Goal: Navigation & Orientation: Find specific page/section

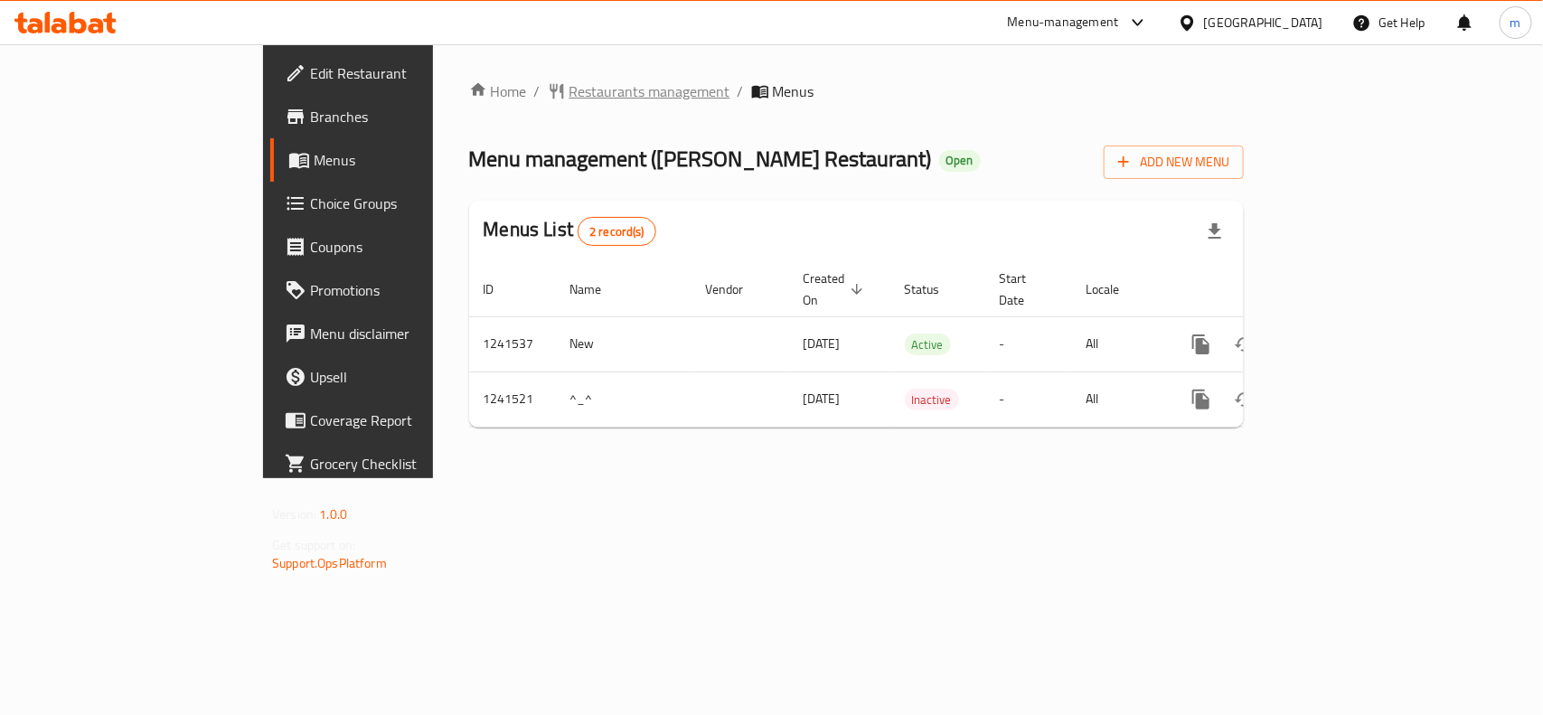
click at [569, 80] on span "Restaurants management" at bounding box center [649, 91] width 161 height 22
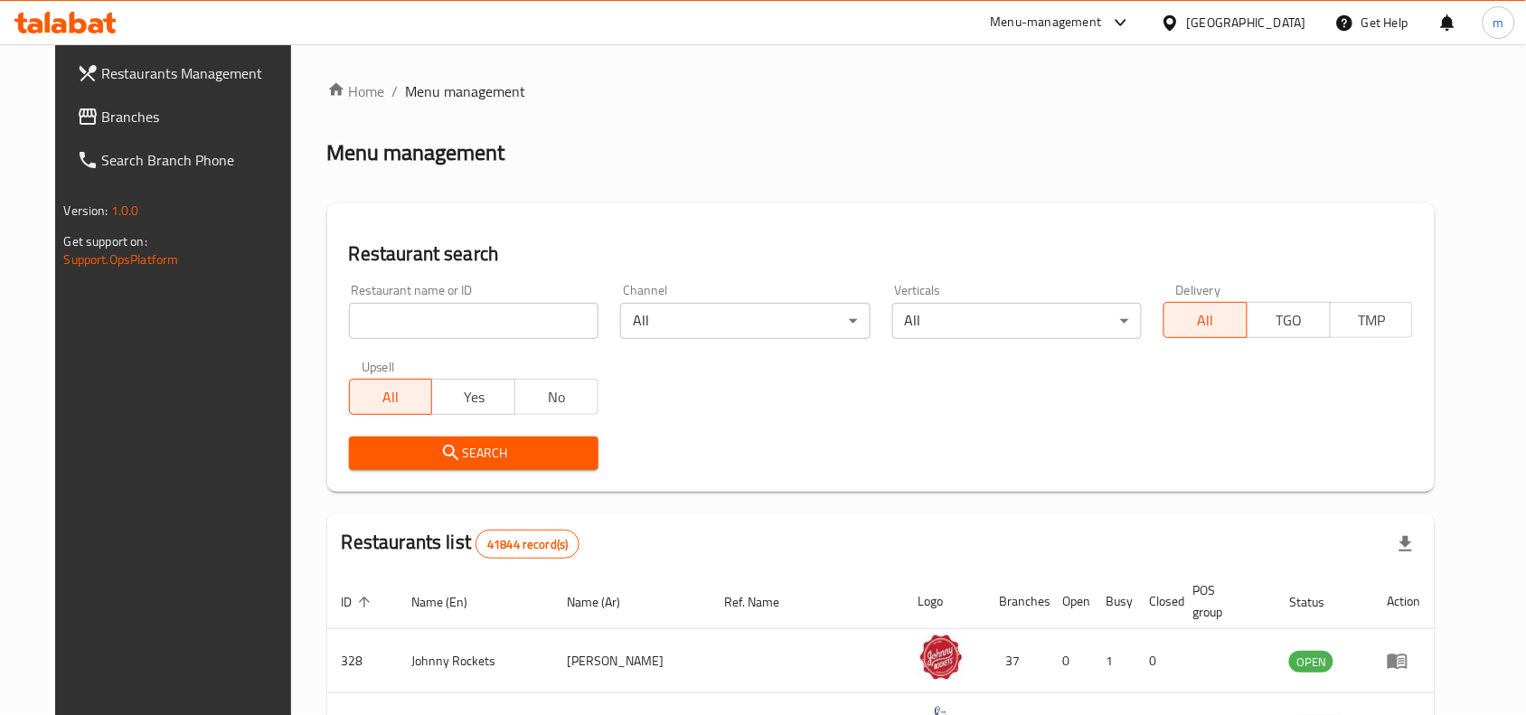
click at [102, 109] on span "Branches" at bounding box center [198, 117] width 193 height 22
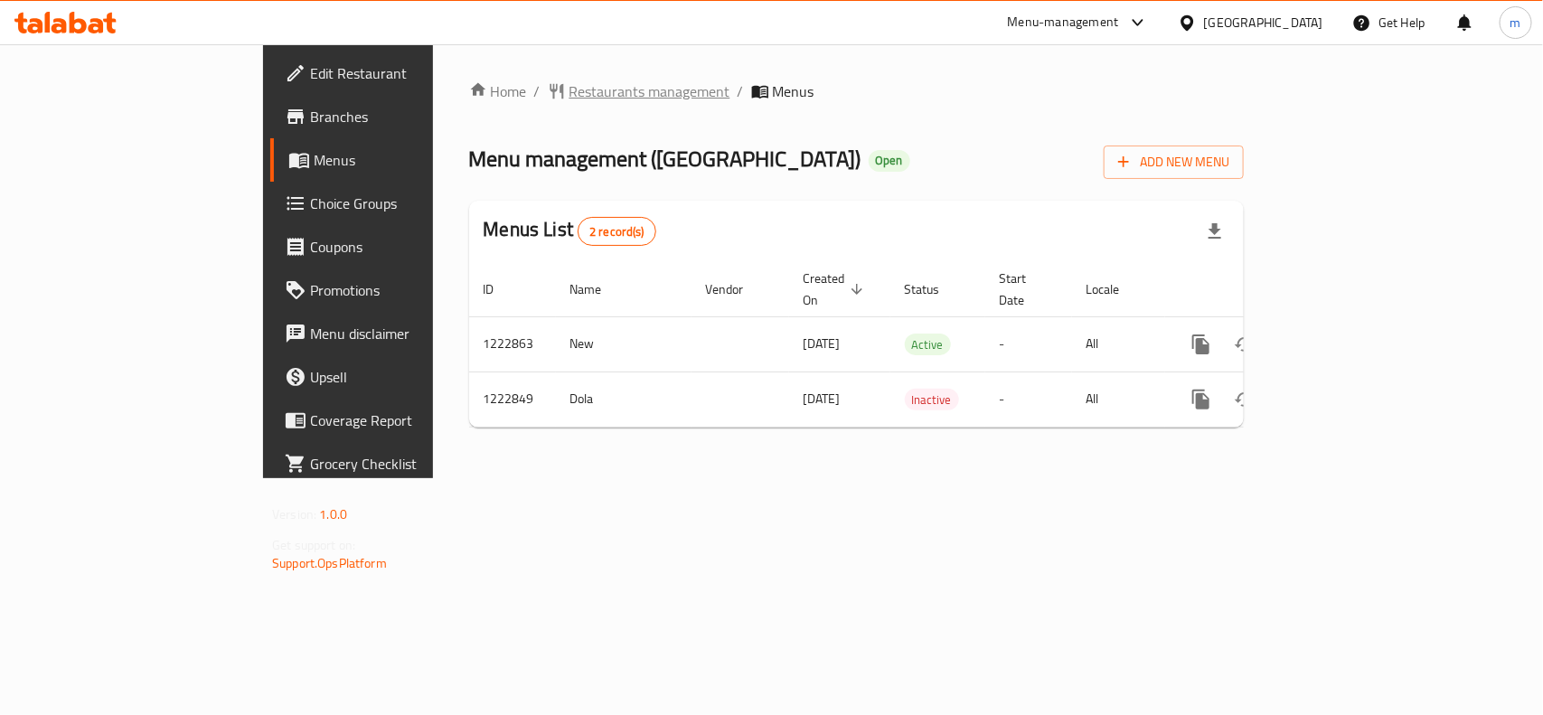
click at [569, 84] on span "Restaurants management" at bounding box center [649, 91] width 161 height 22
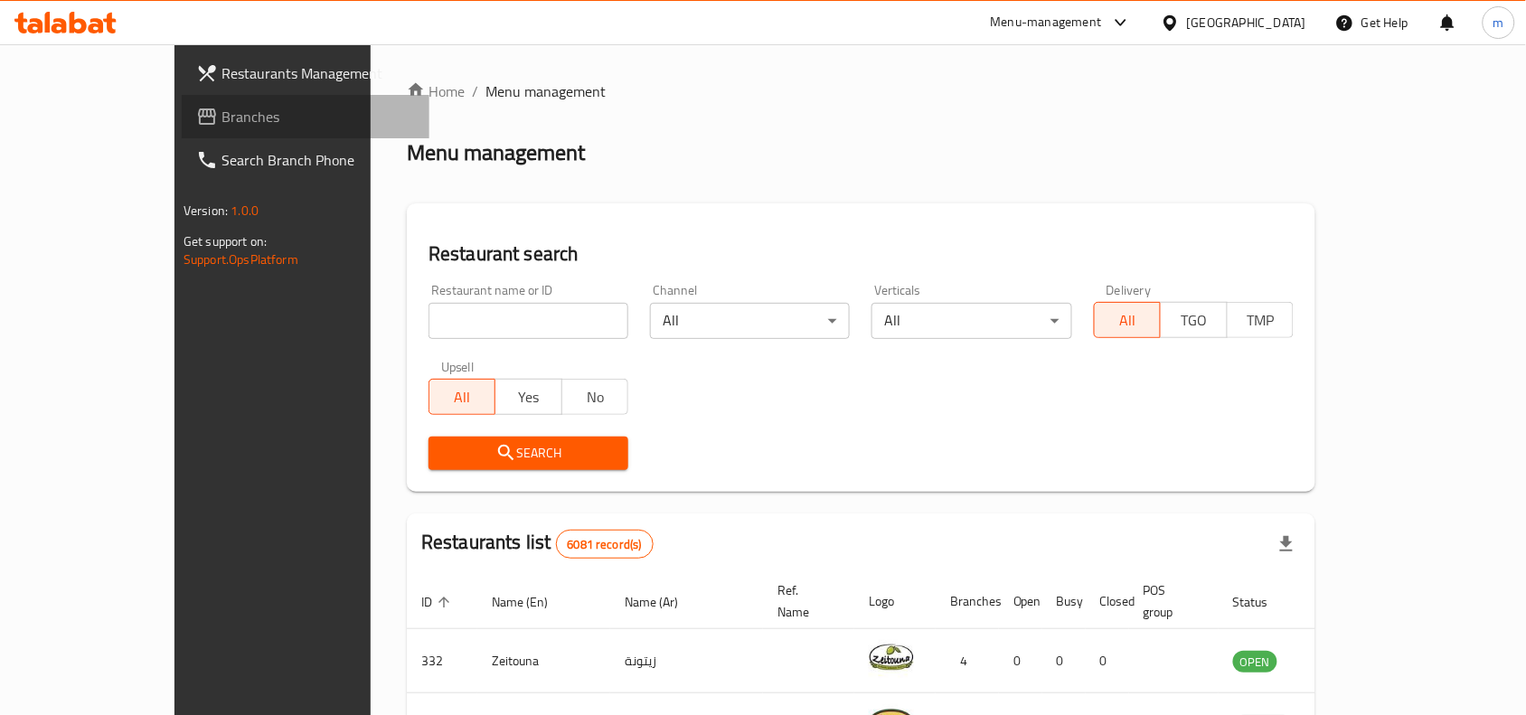
click at [221, 120] on span "Branches" at bounding box center [317, 117] width 193 height 22
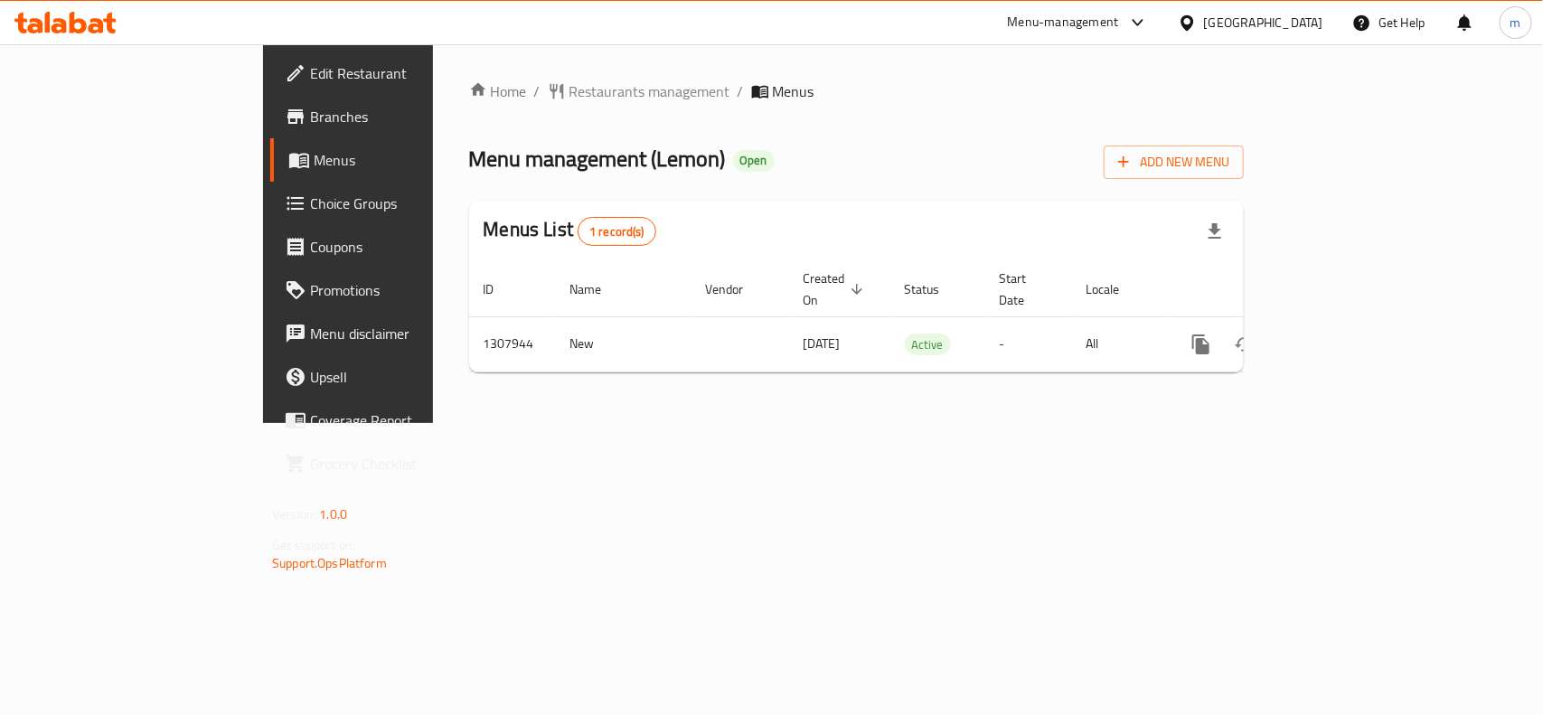
click at [512, 68] on div "Home / Restaurants management / Menus Menu management ( Lemon ) Open Add New Me…" at bounding box center [856, 233] width 847 height 379
click at [502, 104] on div "Home / Restaurants management / Menus Menu management ( Lemon ) Open Add New Me…" at bounding box center [856, 233] width 775 height 306
click at [569, 95] on span "Restaurants management" at bounding box center [649, 91] width 161 height 22
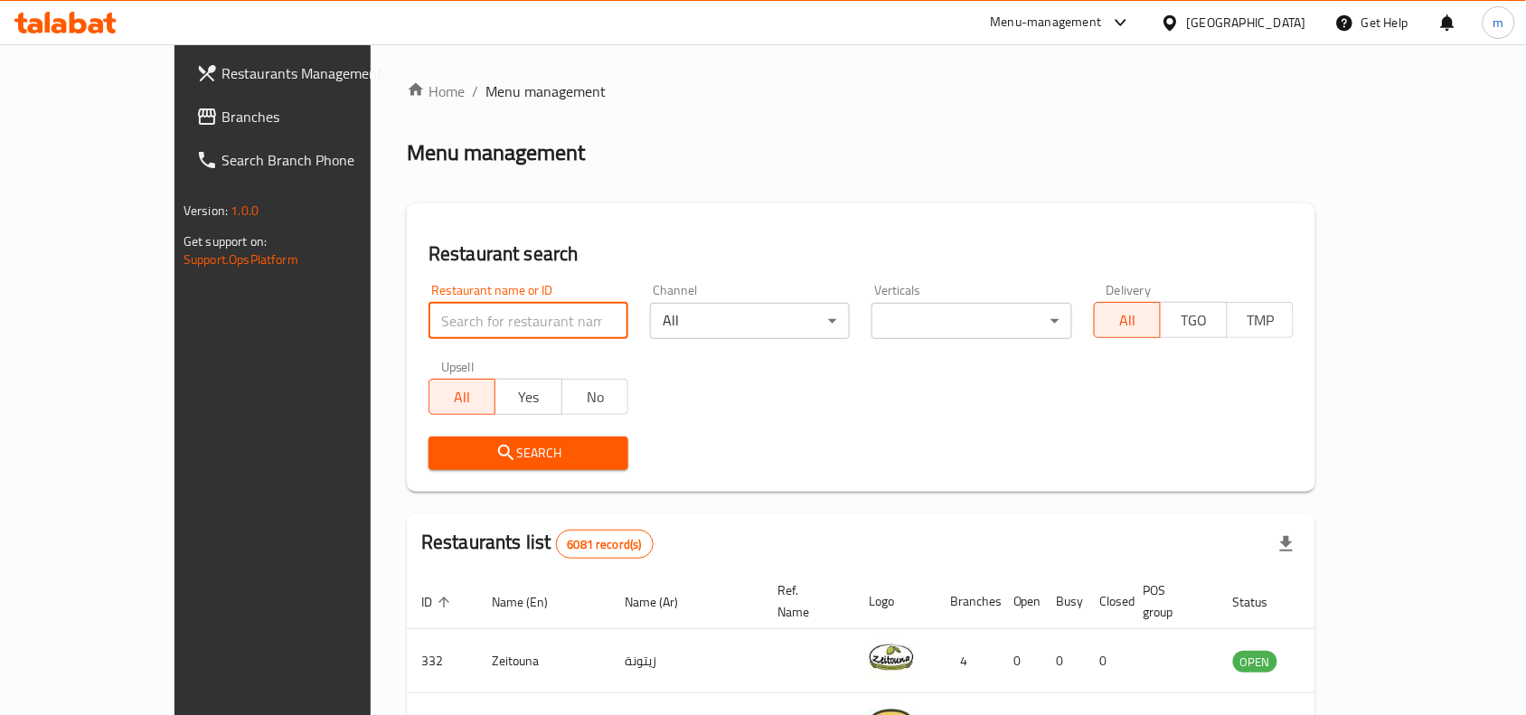
click at [428, 317] on input "search" at bounding box center [528, 321] width 200 height 36
paste input "704694"
type input "704694"
click button "Search" at bounding box center [528, 453] width 200 height 33
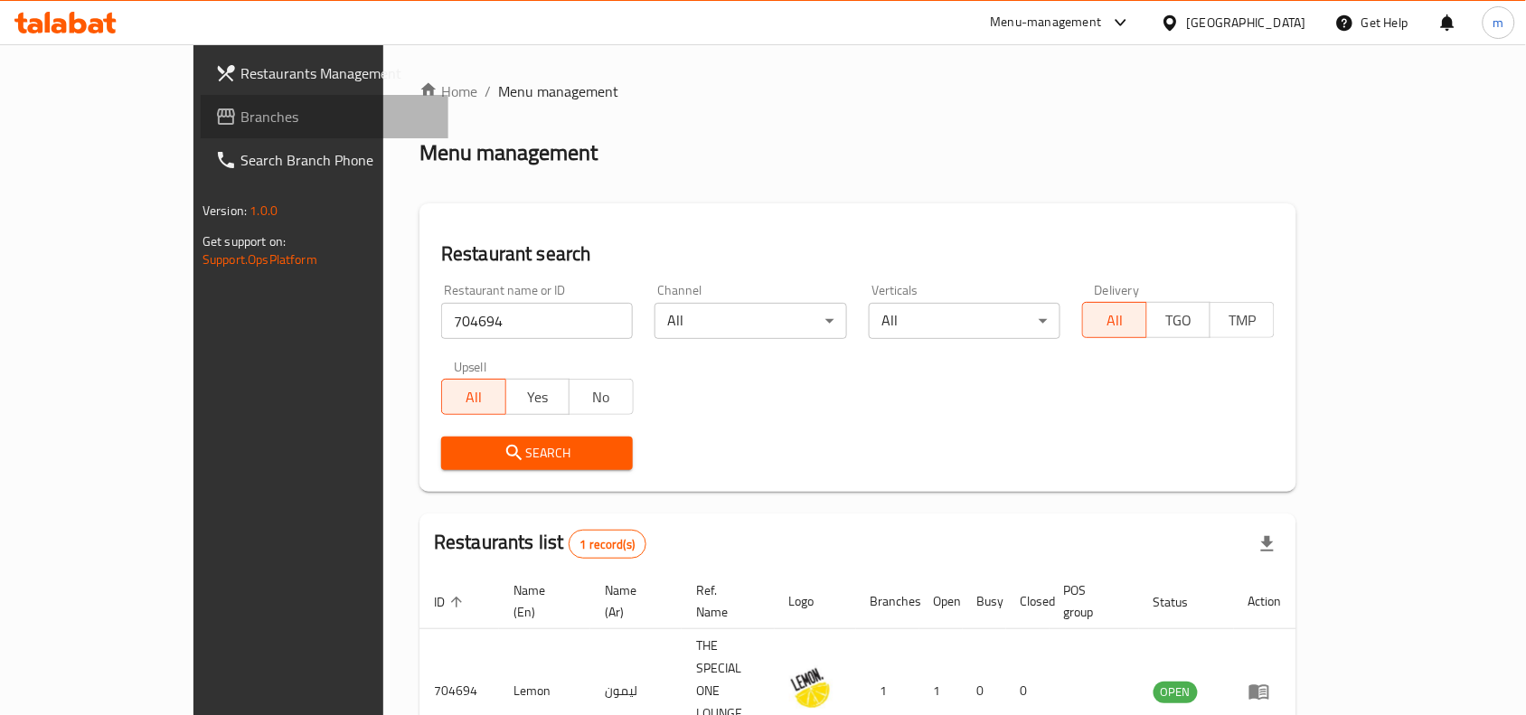
click at [240, 106] on span "Branches" at bounding box center [336, 117] width 193 height 22
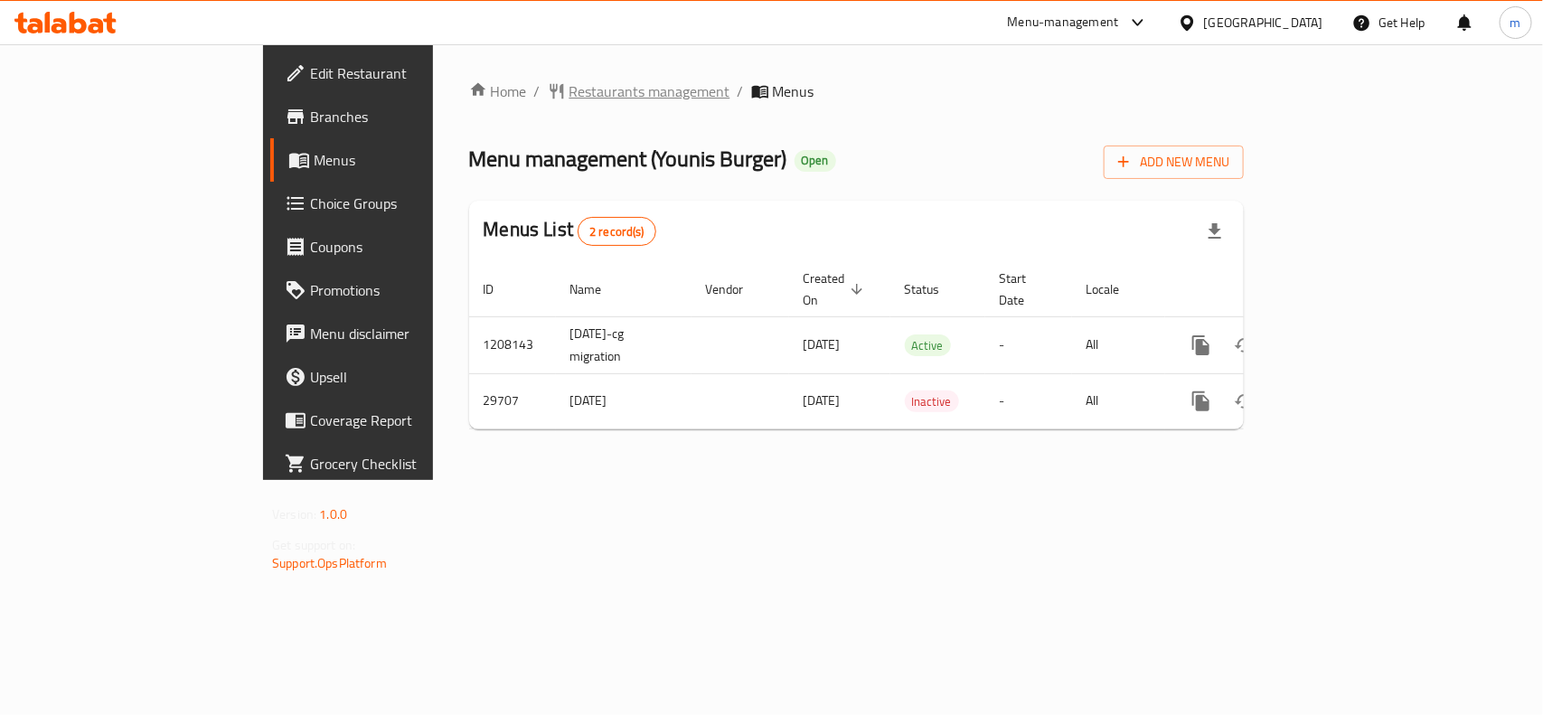
click at [569, 98] on span "Restaurants management" at bounding box center [649, 91] width 161 height 22
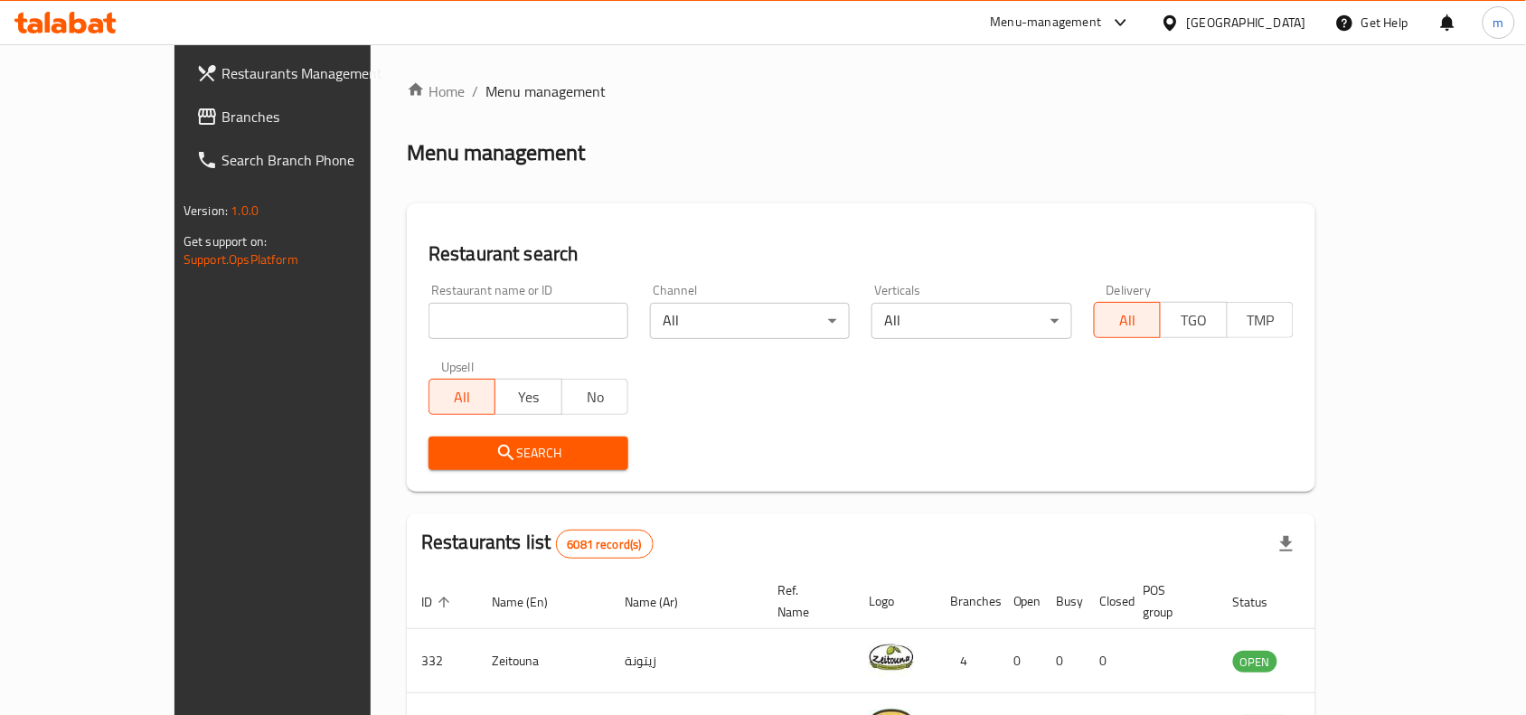
click at [182, 104] on link "Branches" at bounding box center [306, 116] width 248 height 43
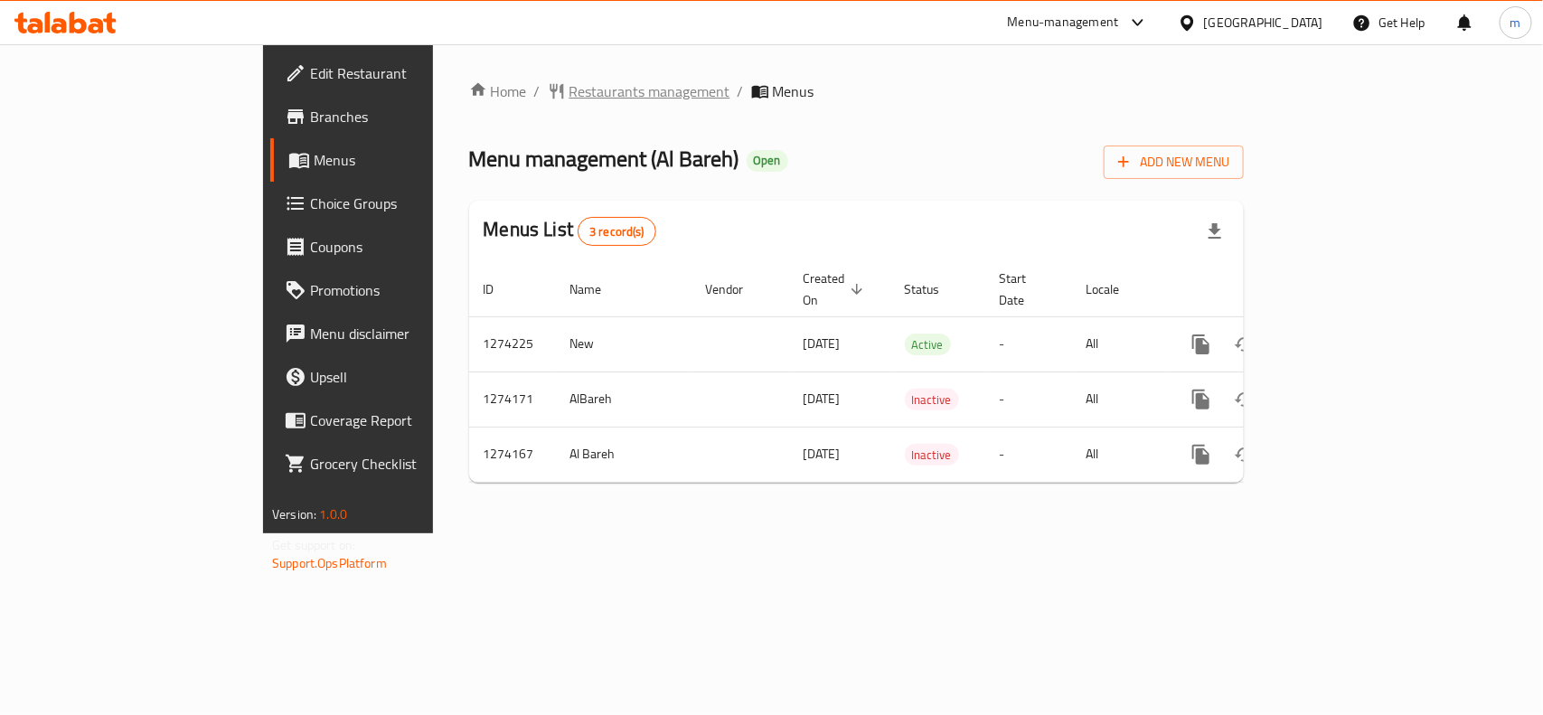
click at [569, 90] on span "Restaurants management" at bounding box center [649, 91] width 161 height 22
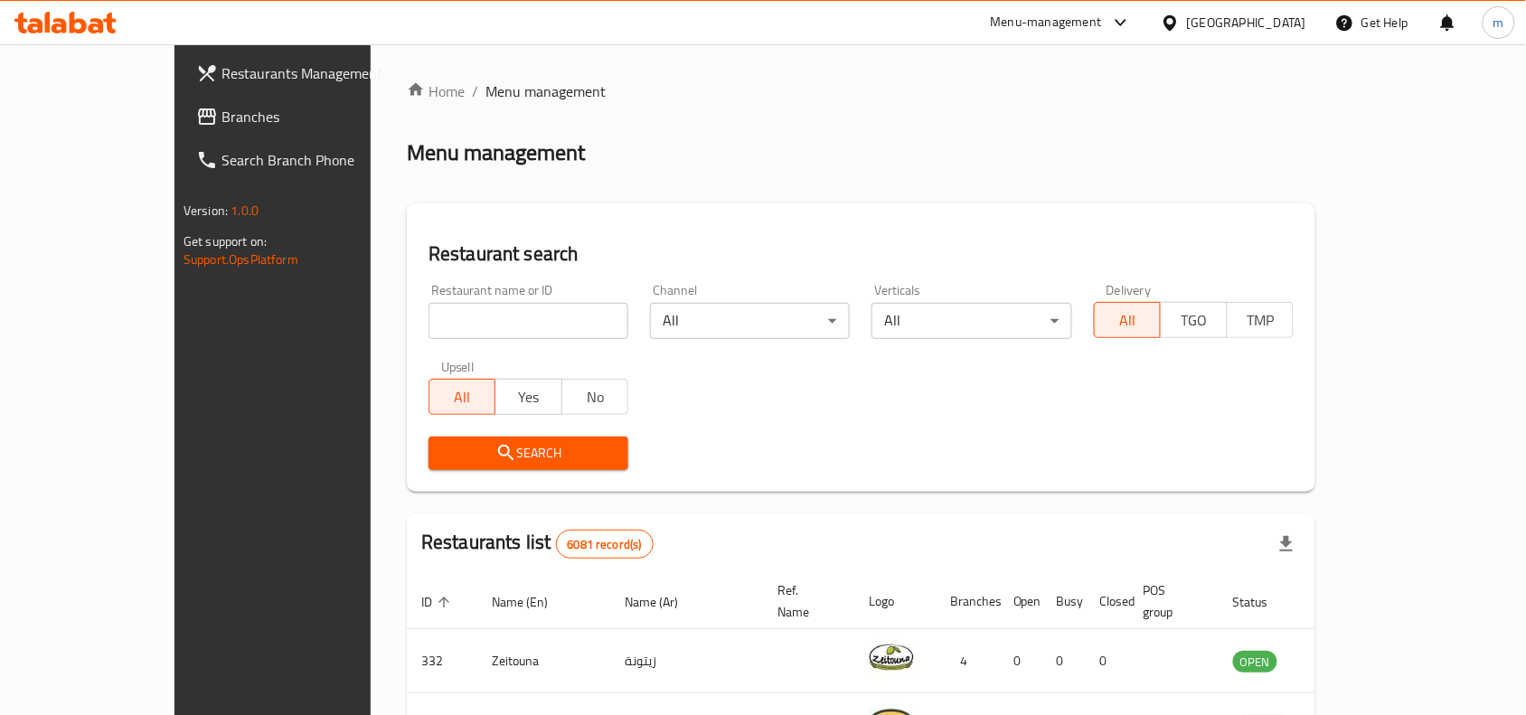
click at [221, 118] on span "Branches" at bounding box center [317, 117] width 193 height 22
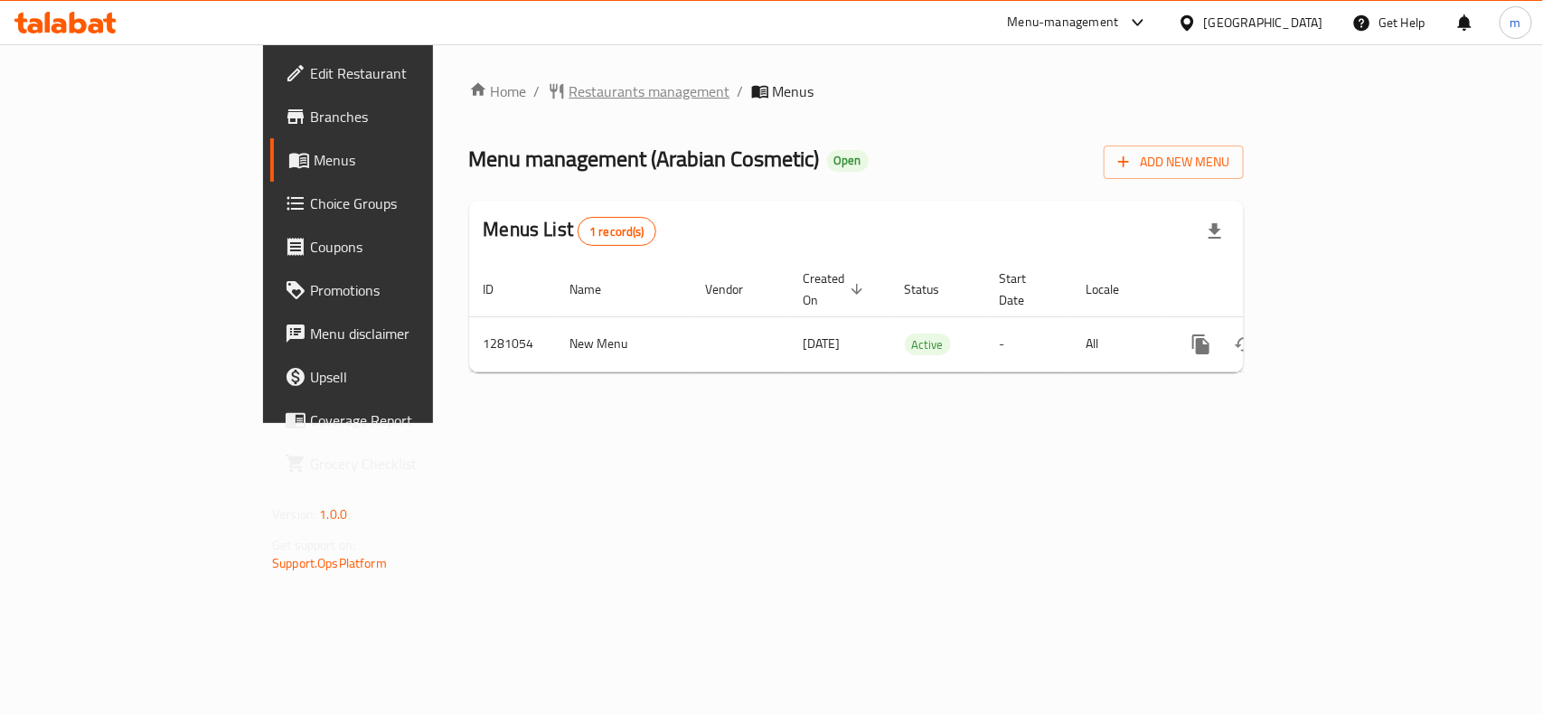
click at [569, 99] on span "Restaurants management" at bounding box center [649, 91] width 161 height 22
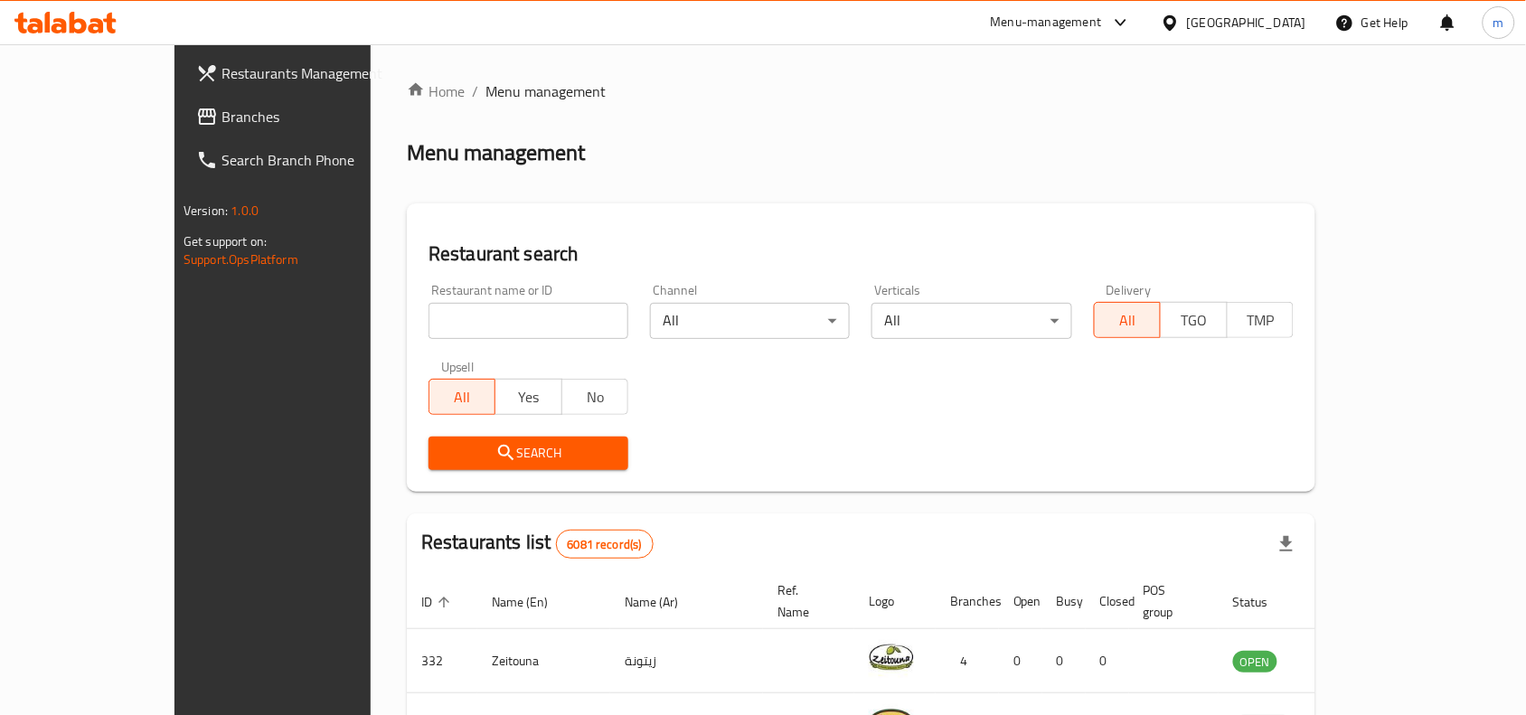
click at [221, 120] on span "Branches" at bounding box center [317, 117] width 193 height 22
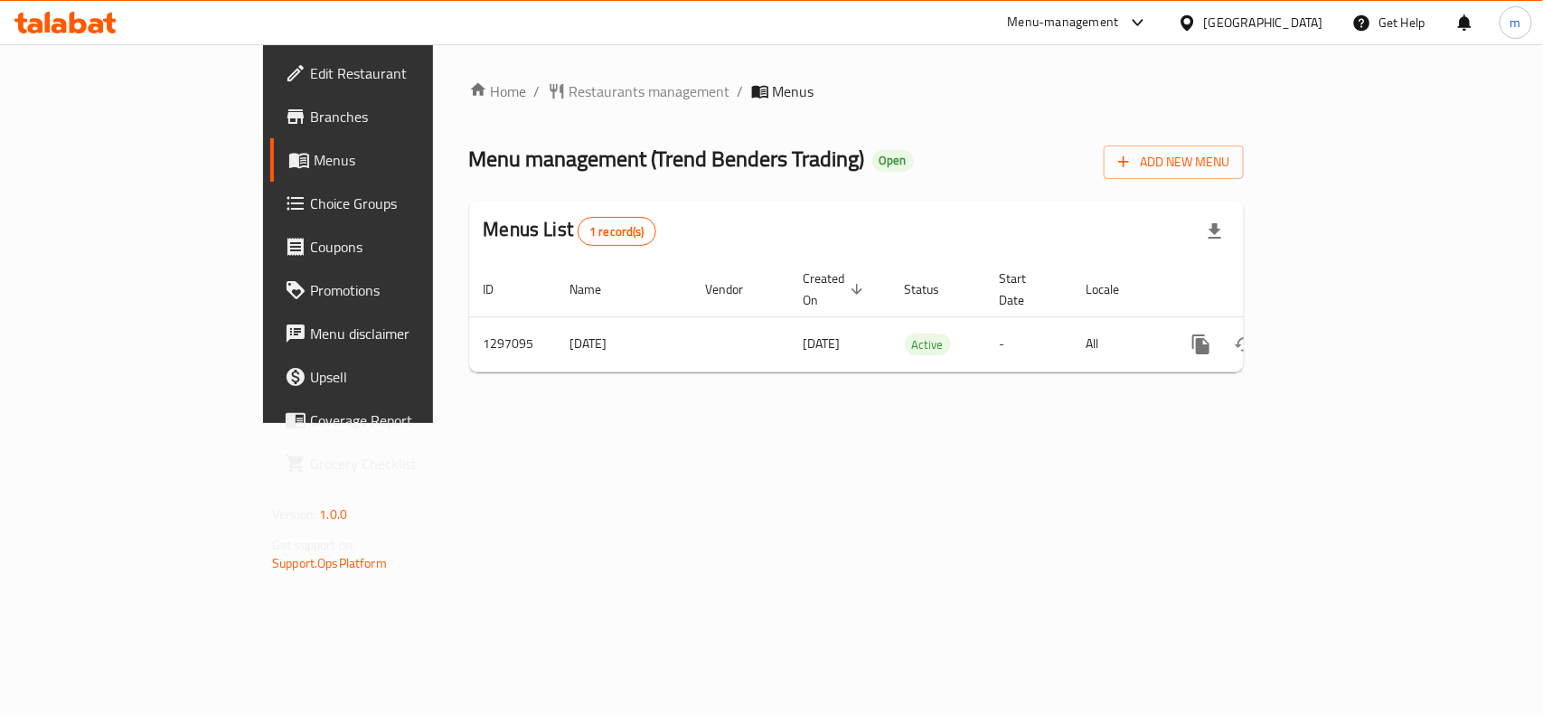
drag, startPoint x: 714, startPoint y: 531, endPoint x: 468, endPoint y: 506, distance: 247.1
click at [714, 423] on div "Home / Restaurants management / Menus Menu management ( Trend Benders Trading )…" at bounding box center [856, 233] width 847 height 379
click at [569, 89] on span "Restaurants management" at bounding box center [649, 91] width 161 height 22
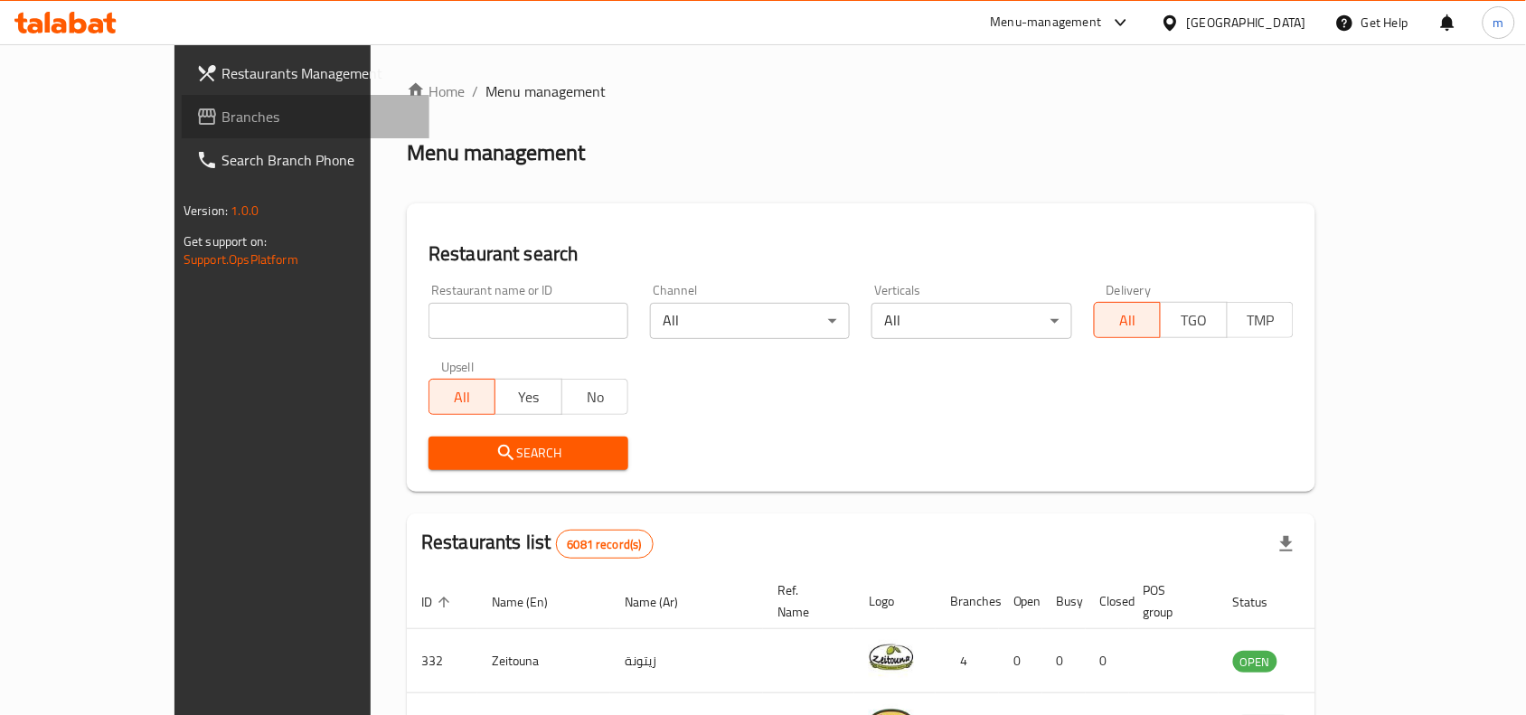
click at [221, 106] on span "Branches" at bounding box center [317, 117] width 193 height 22
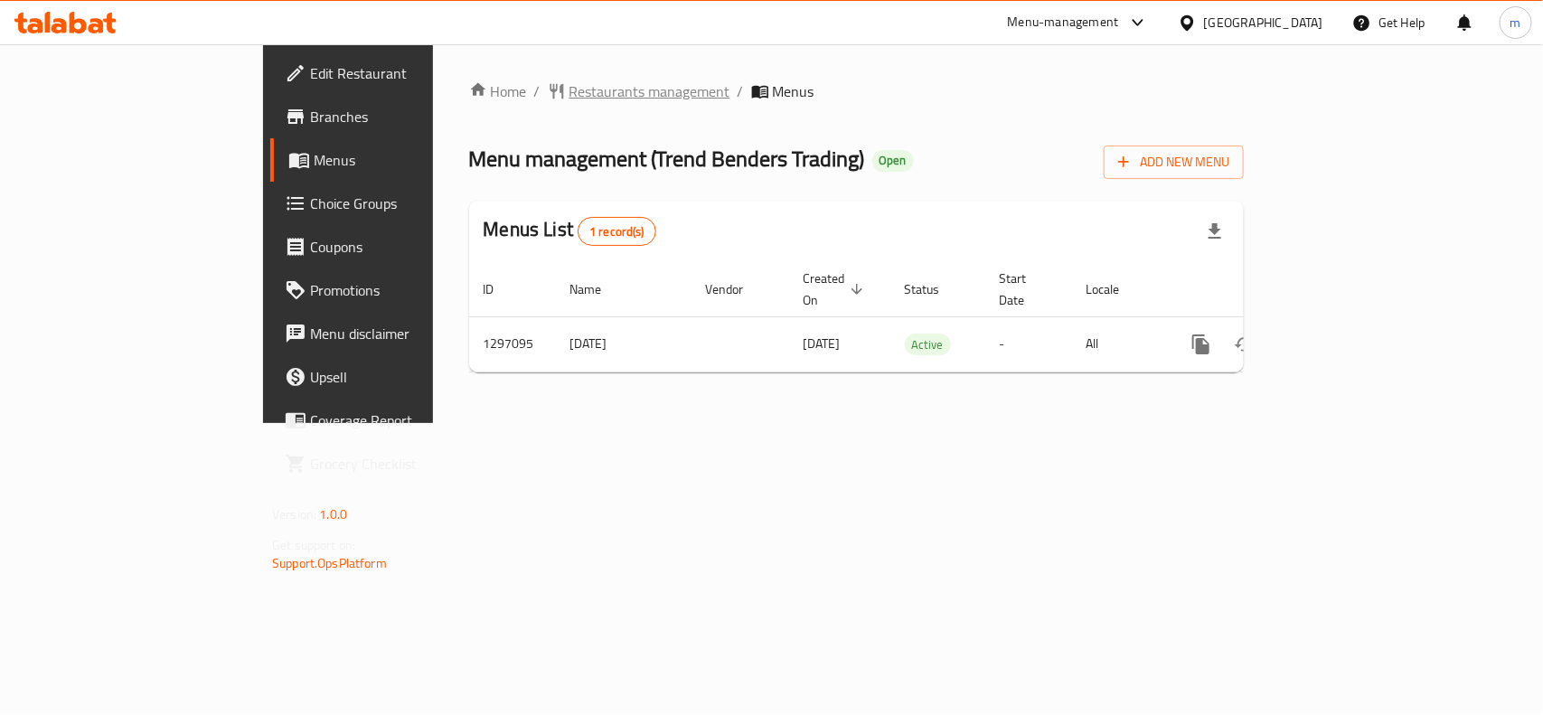
click at [569, 80] on span "Restaurants management" at bounding box center [649, 91] width 161 height 22
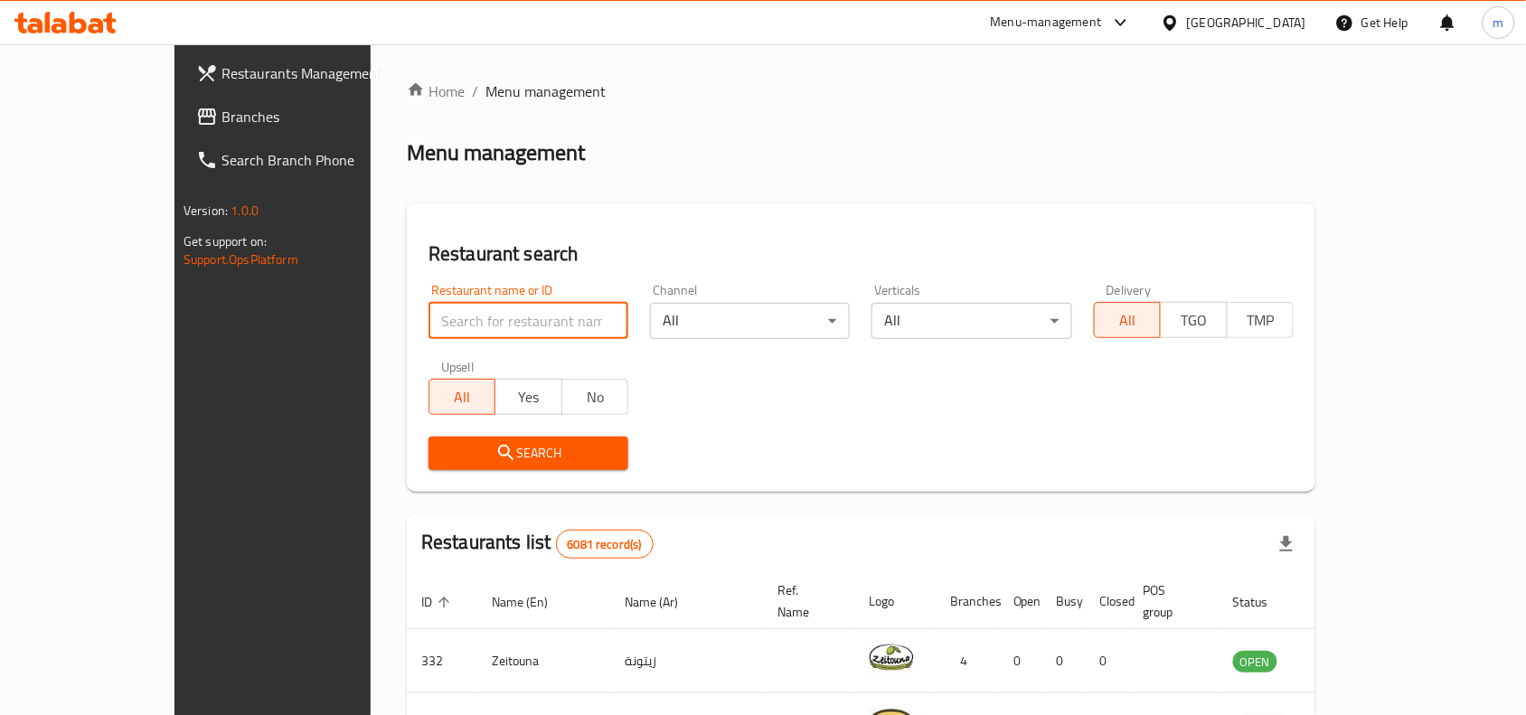
click at [428, 318] on input "search" at bounding box center [528, 321] width 200 height 36
paste input "700187"
type input "700187"
click button "Search" at bounding box center [528, 453] width 200 height 33
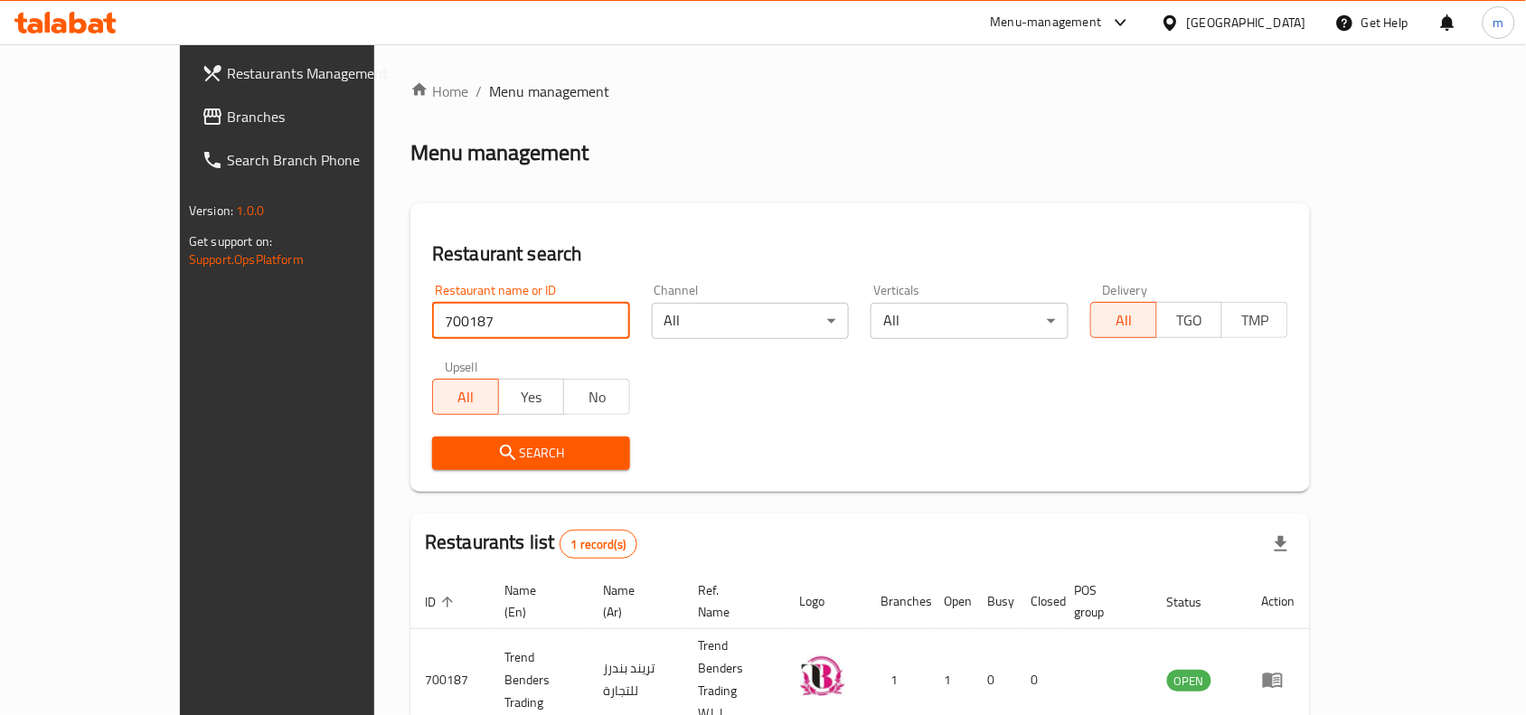
click at [227, 113] on span "Branches" at bounding box center [323, 117] width 193 height 22
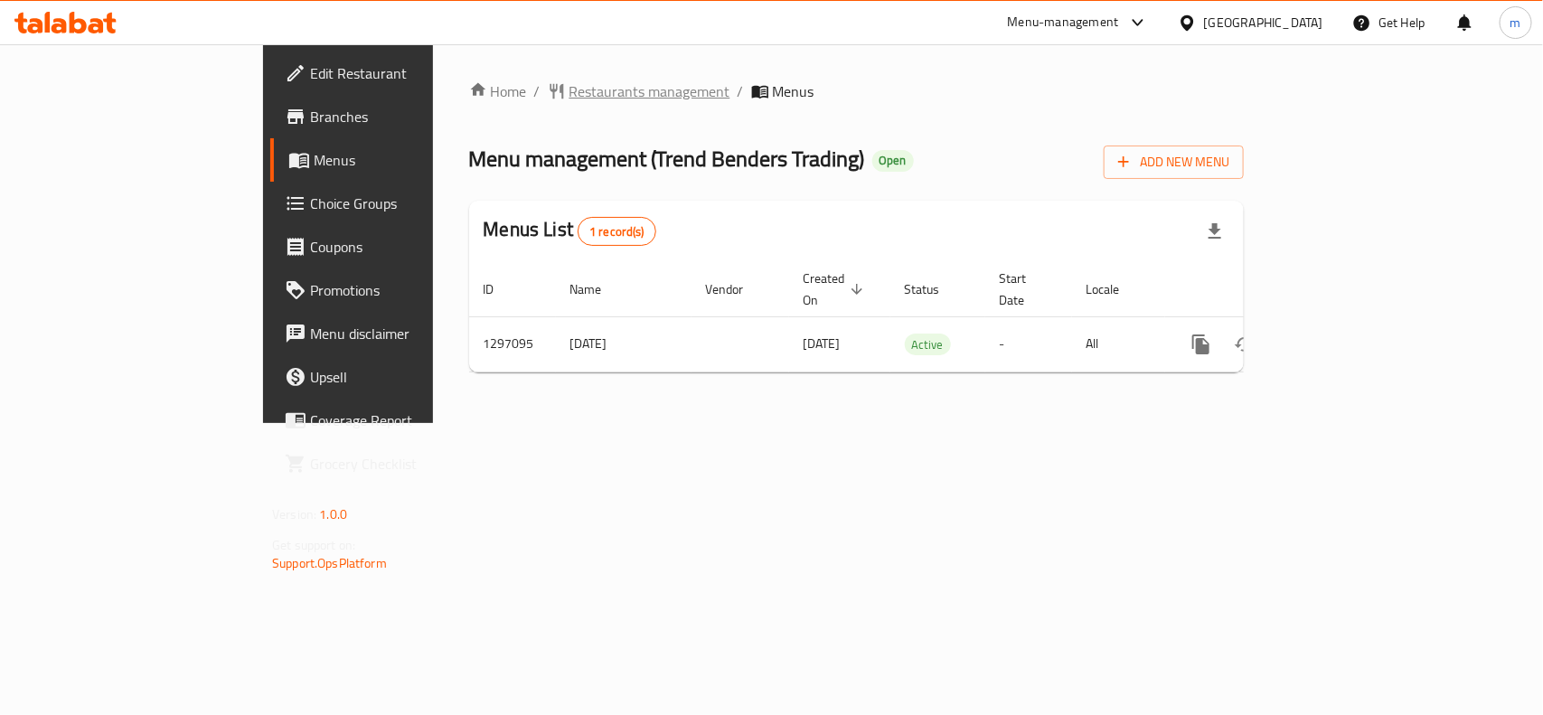
click at [569, 90] on span "Restaurants management" at bounding box center [649, 91] width 161 height 22
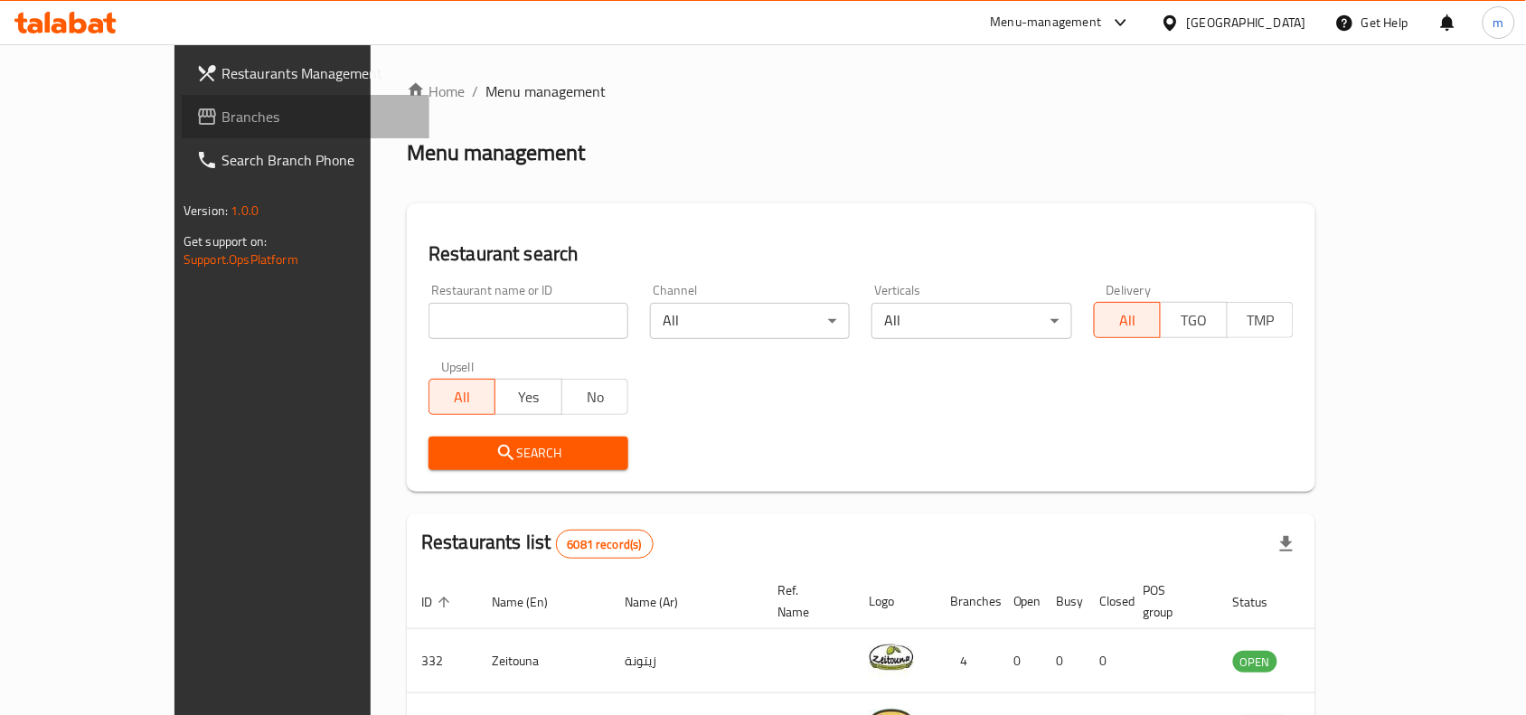
click at [221, 117] on span "Branches" at bounding box center [317, 117] width 193 height 22
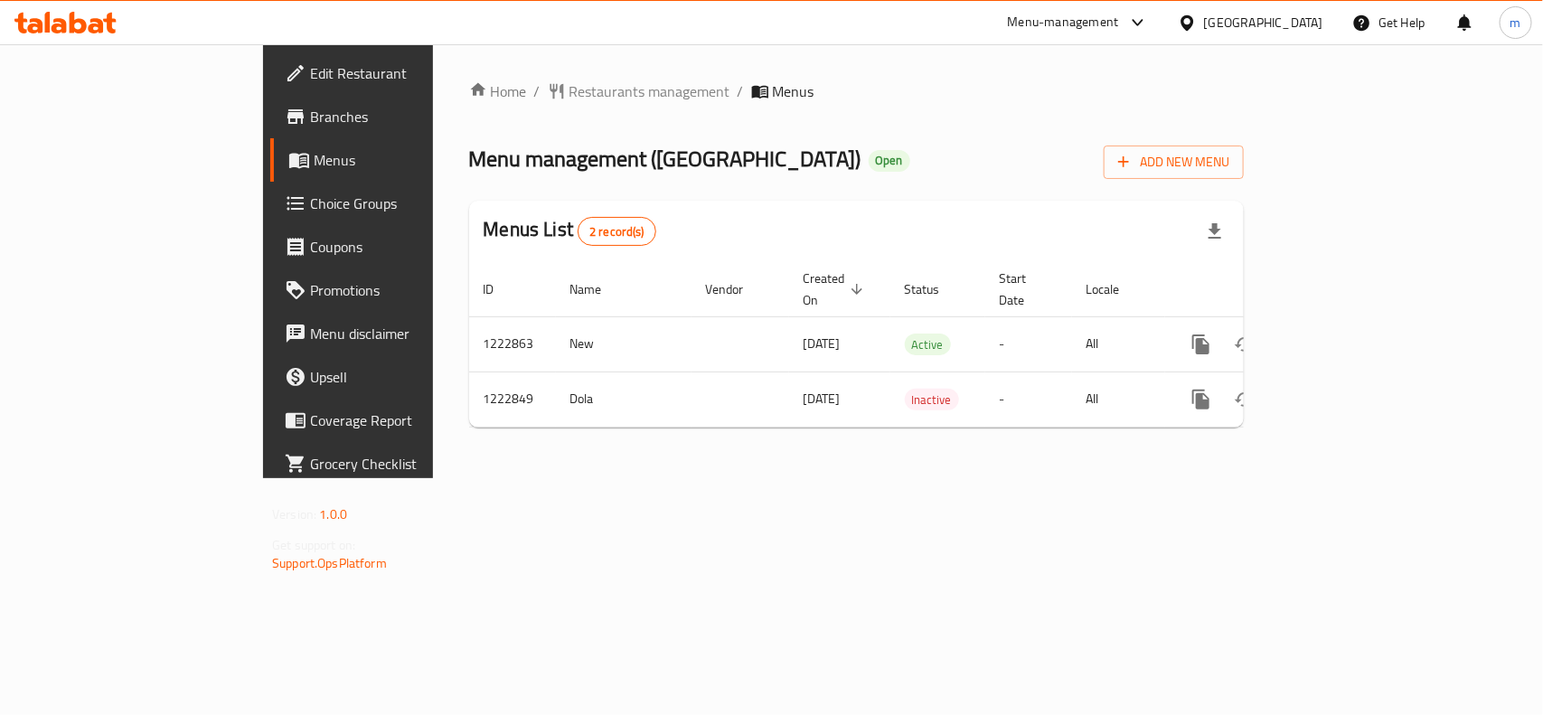
click at [1197, 18] on icon at bounding box center [1187, 23] width 19 height 19
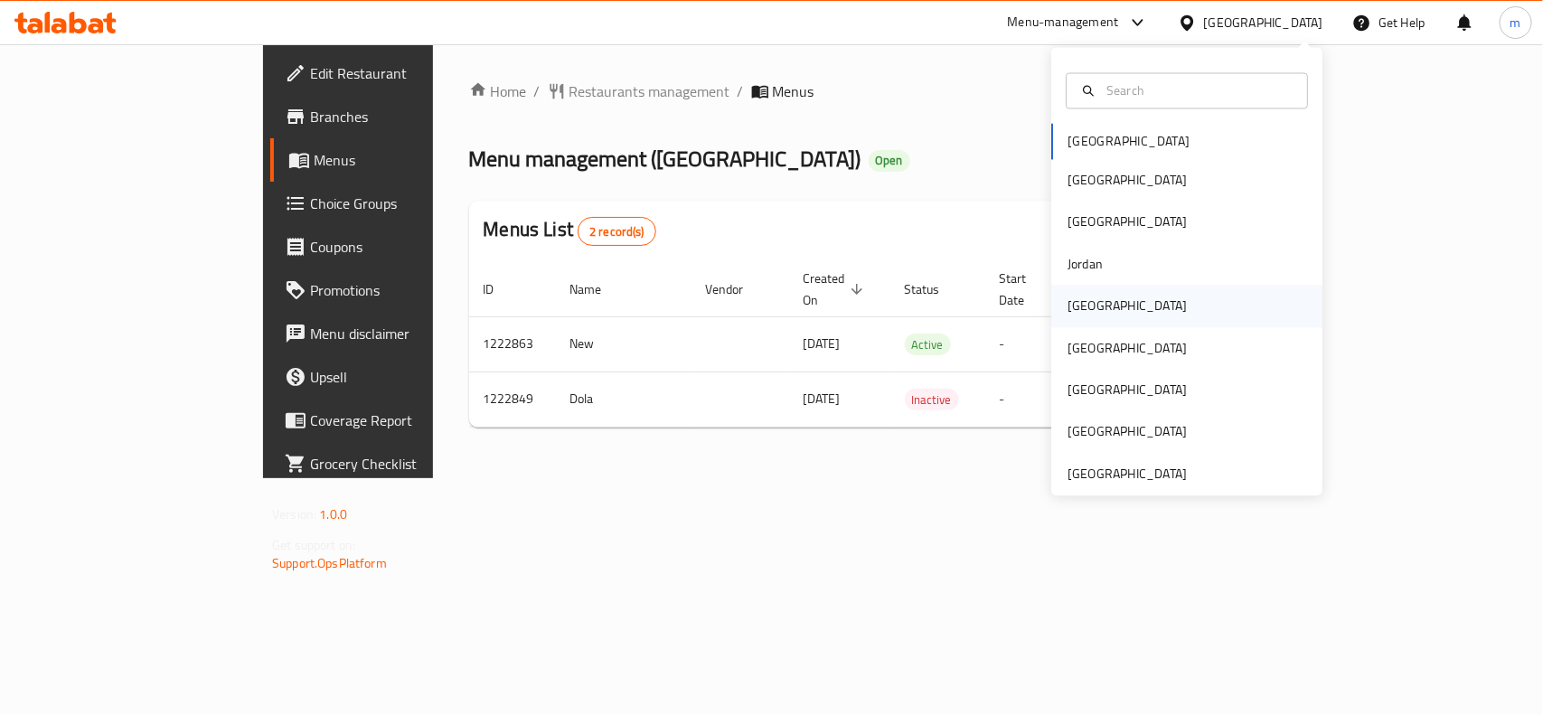
click at [1089, 305] on div "Kuwait" at bounding box center [1127, 307] width 148 height 42
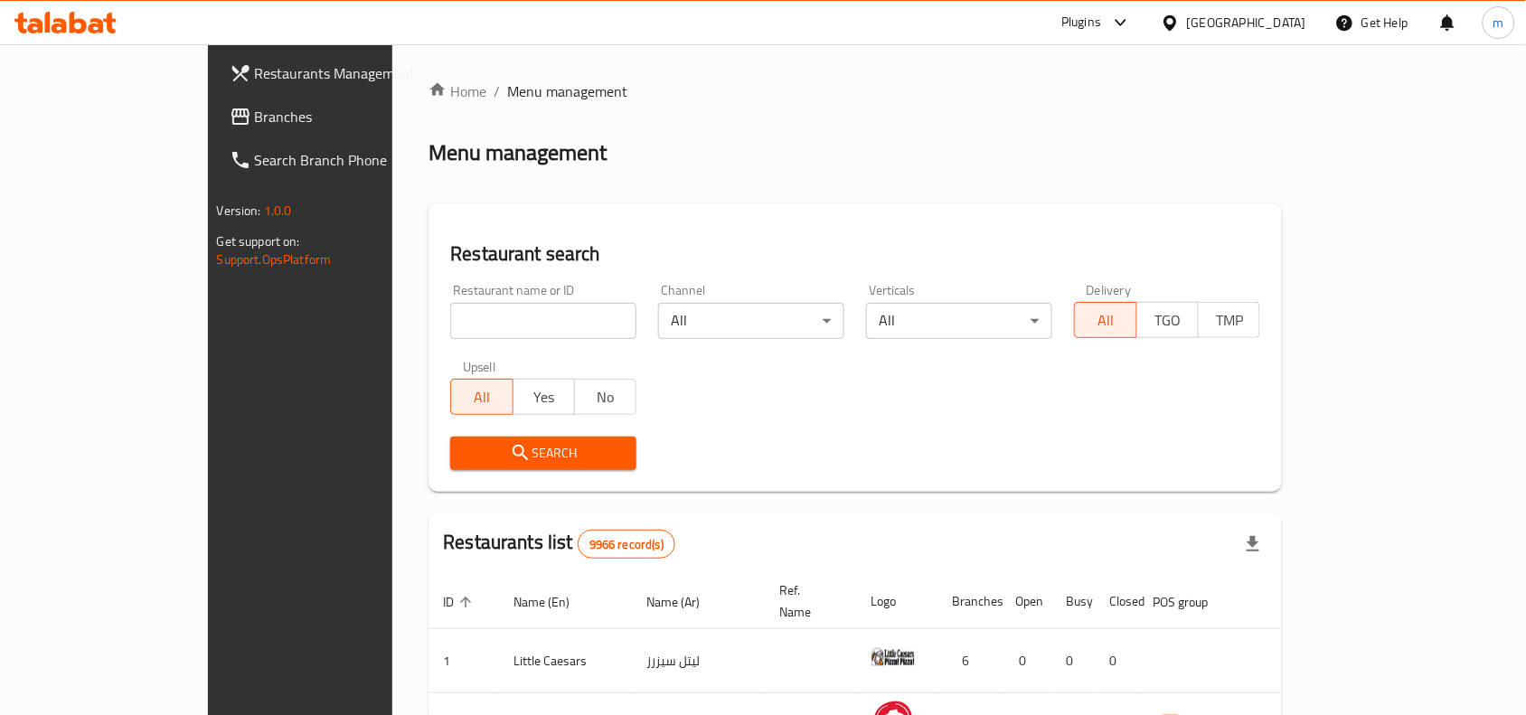
click at [255, 113] on span "Branches" at bounding box center [351, 117] width 193 height 22
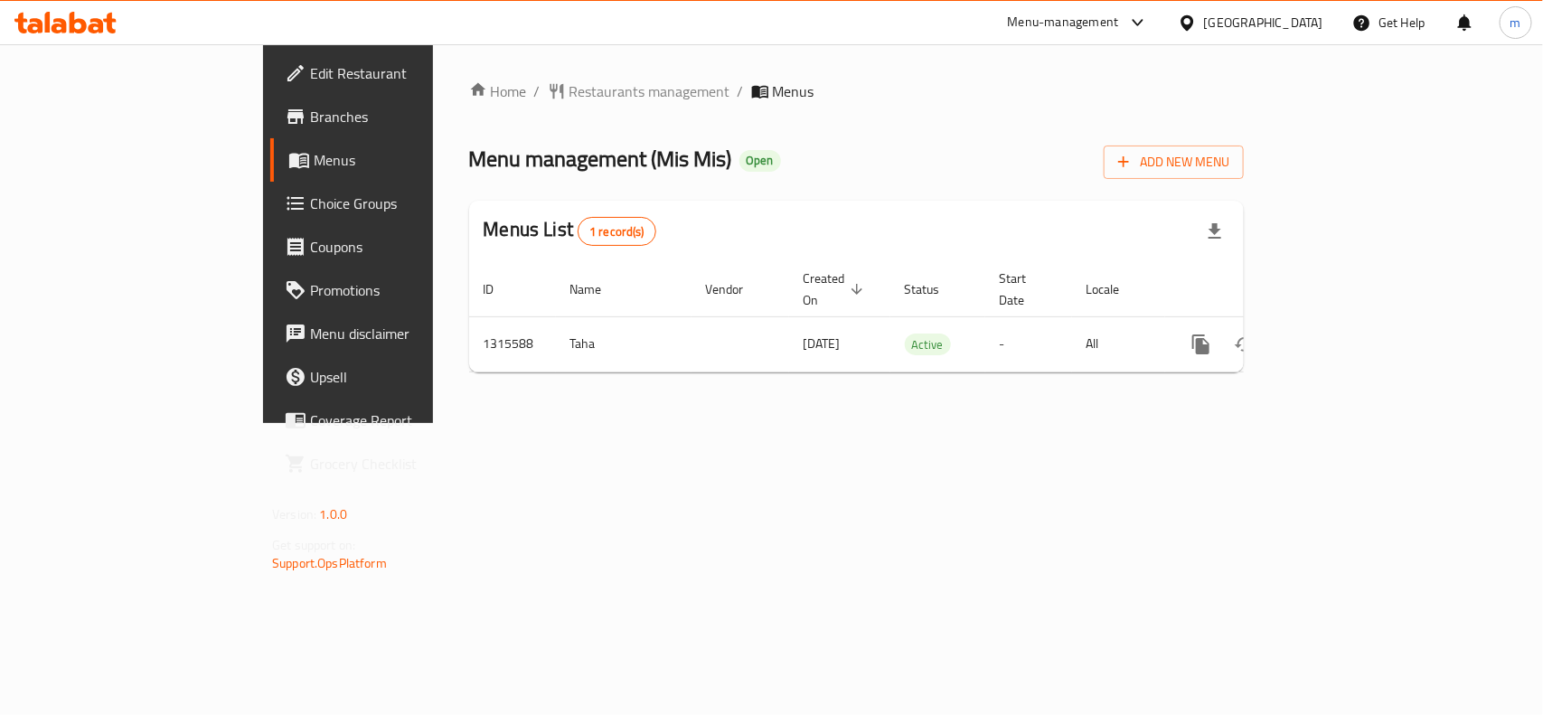
click at [1197, 18] on icon at bounding box center [1187, 23] width 19 height 19
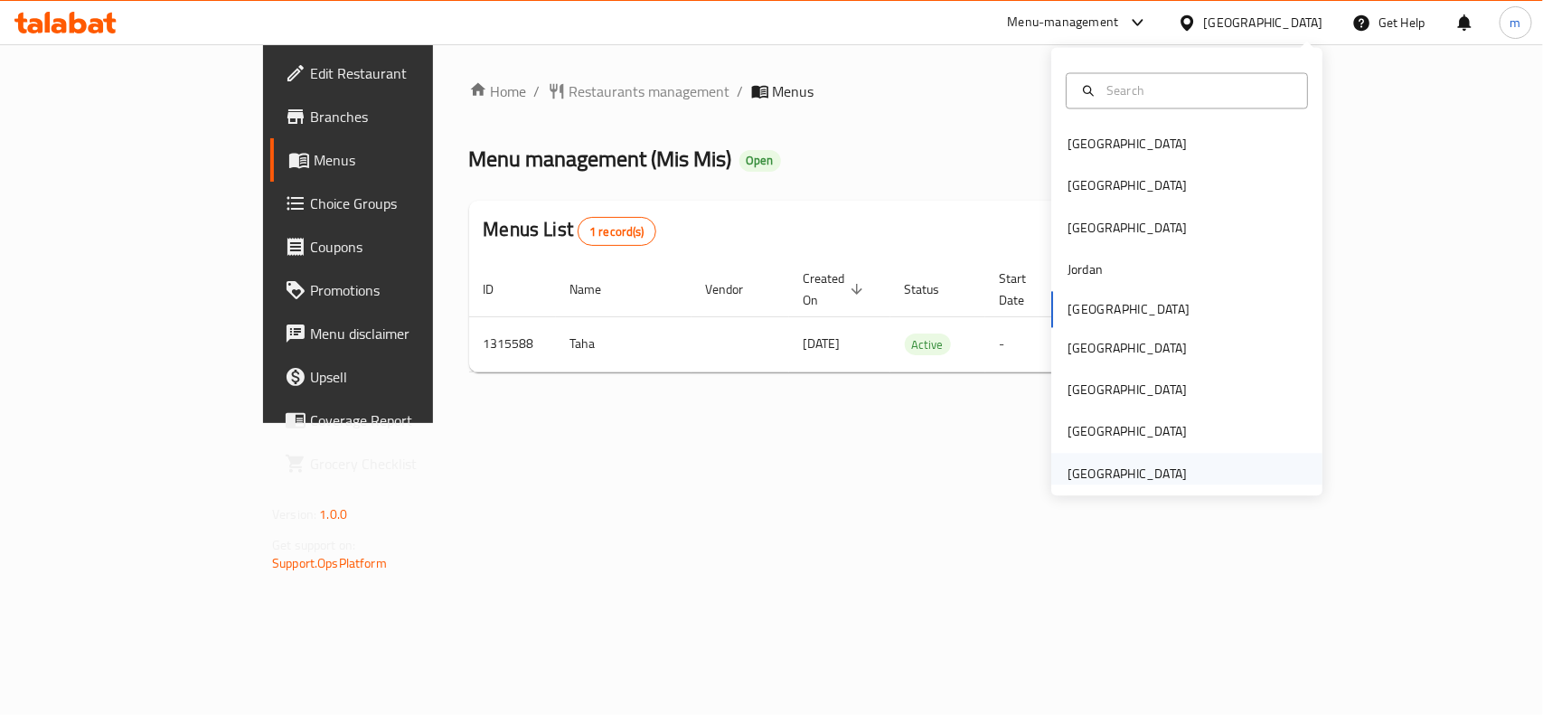
click at [1141, 470] on div "[GEOGRAPHIC_DATA]" at bounding box center [1126, 474] width 119 height 20
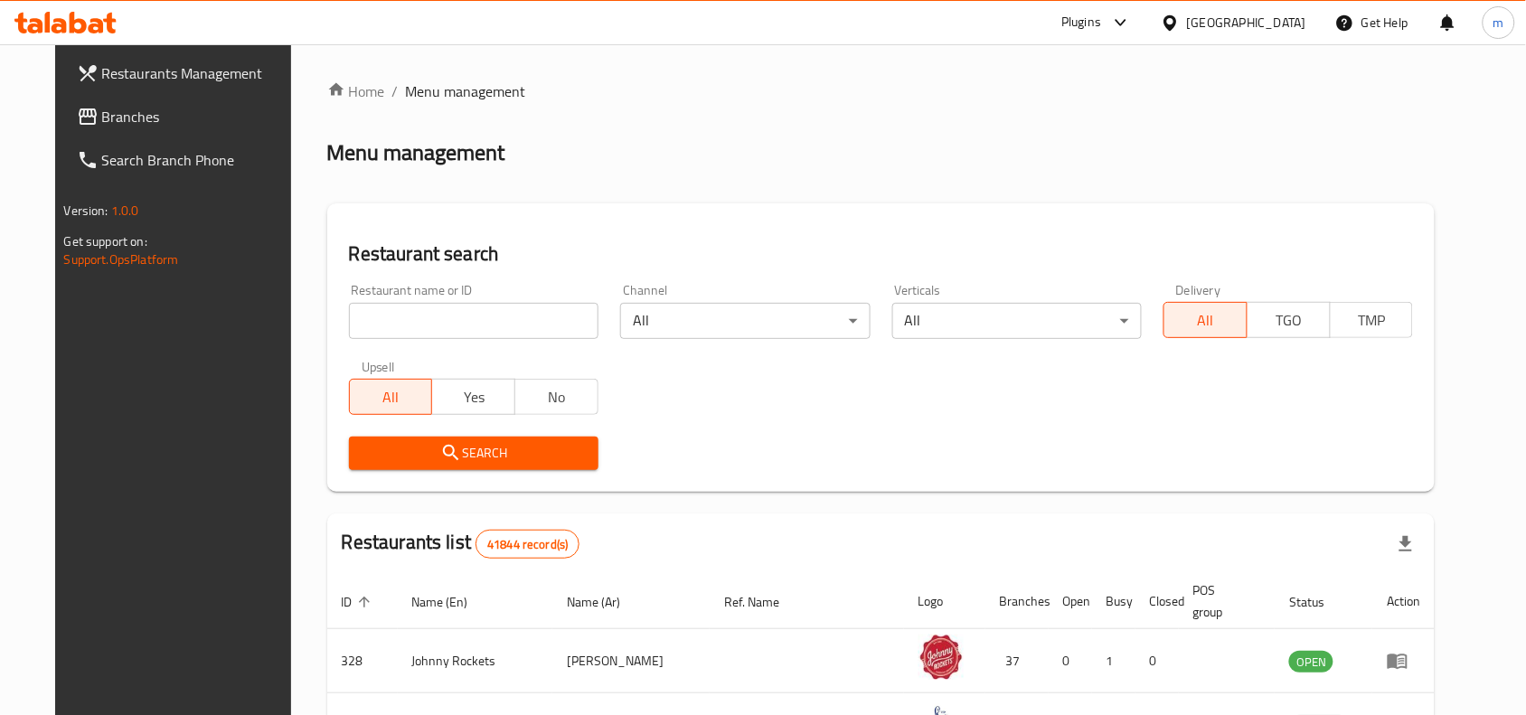
click at [102, 106] on span "Branches" at bounding box center [198, 117] width 193 height 22
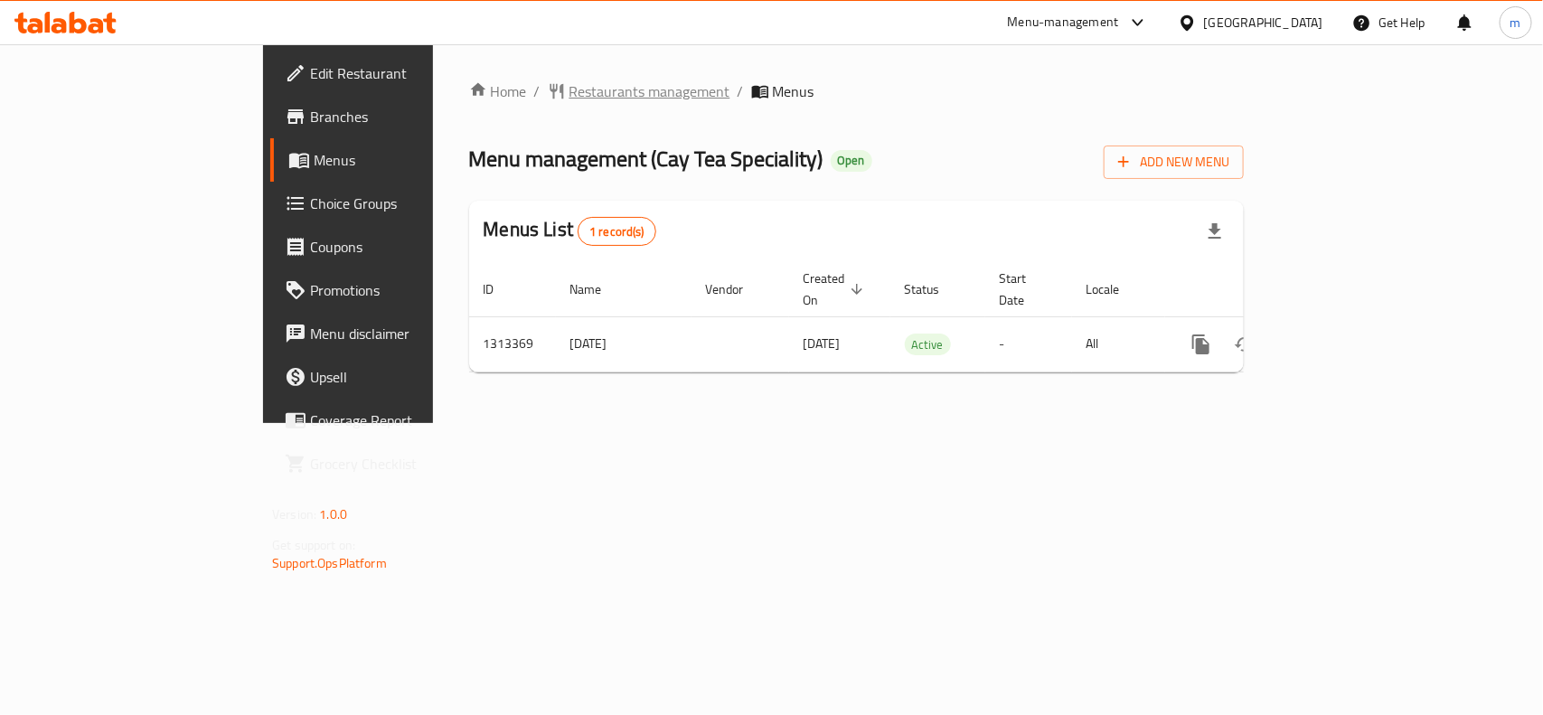
click at [569, 86] on span "Restaurants management" at bounding box center [649, 91] width 161 height 22
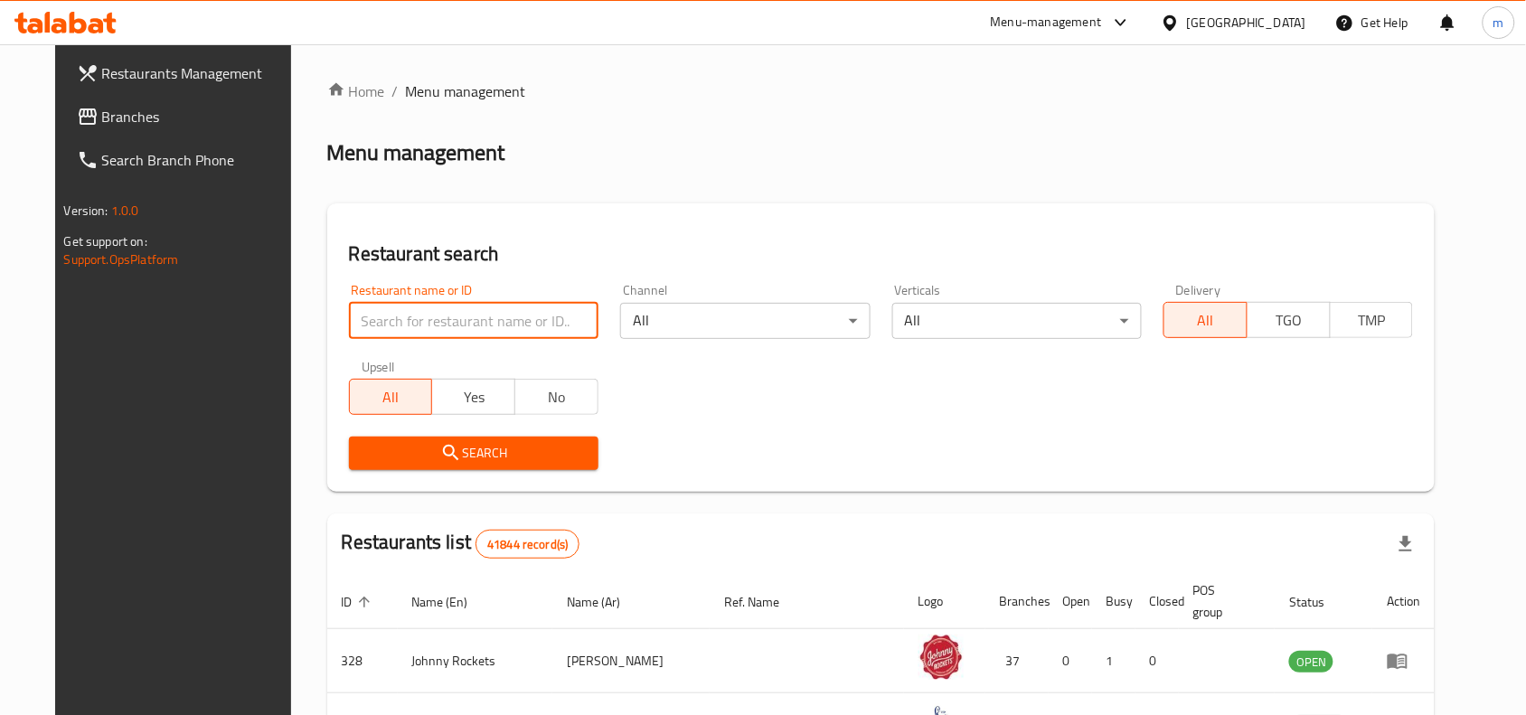
click at [369, 332] on input "search" at bounding box center [473, 321] width 249 height 36
paste input "706481"
type input "706481"
click button "Search" at bounding box center [473, 453] width 249 height 33
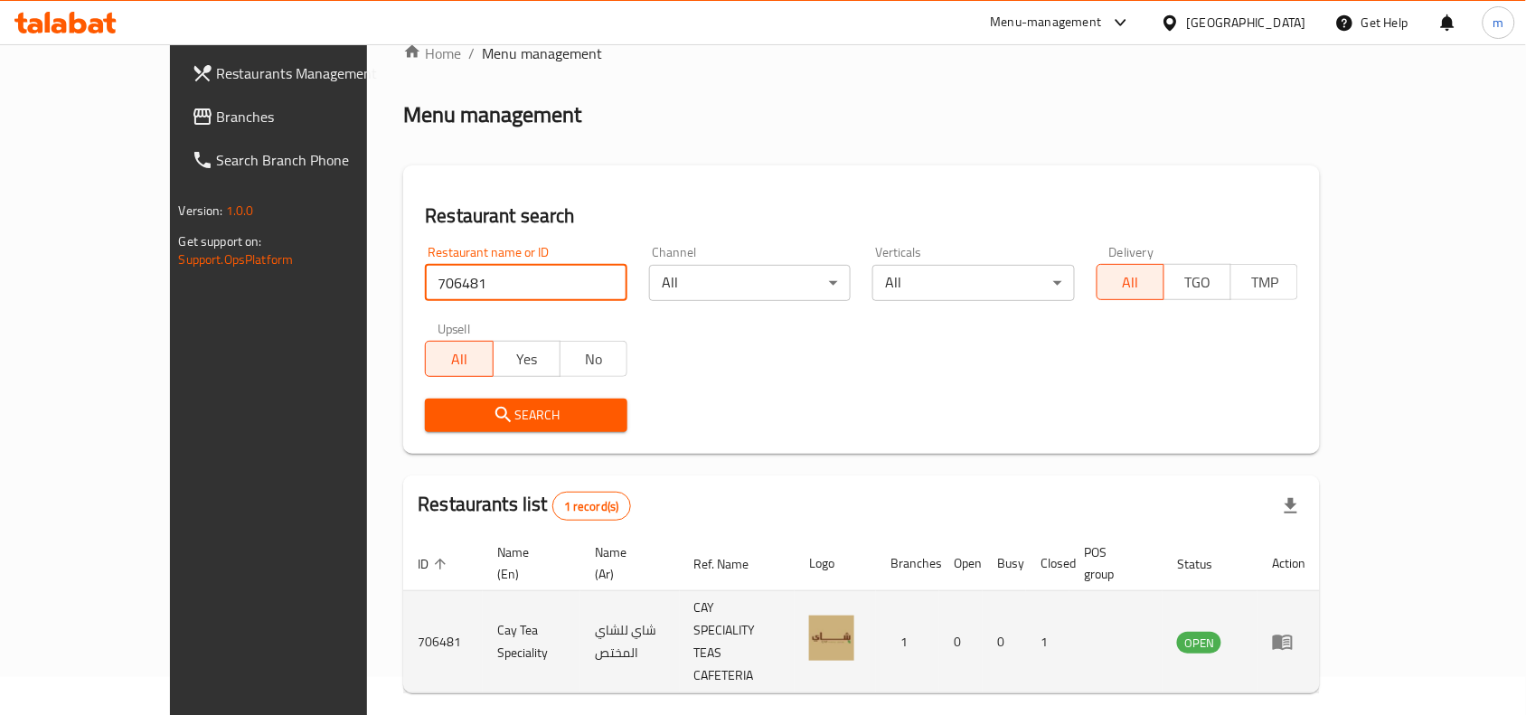
scroll to position [56, 0]
